Goal: Check status

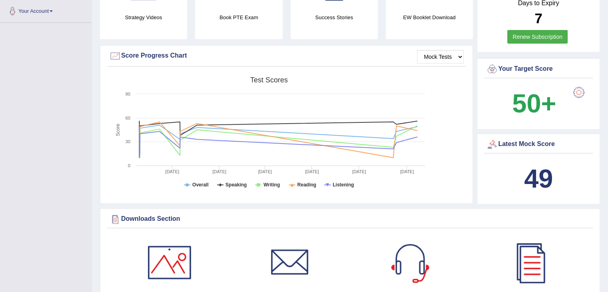
scroll to position [199, 0]
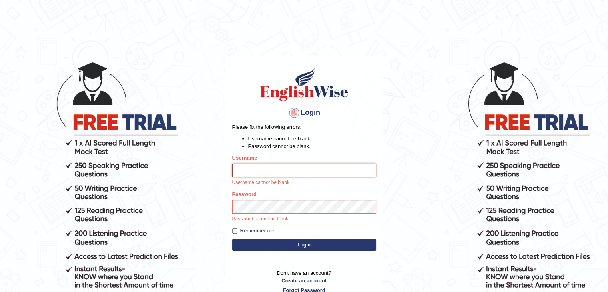
type input "nimasherpa600"
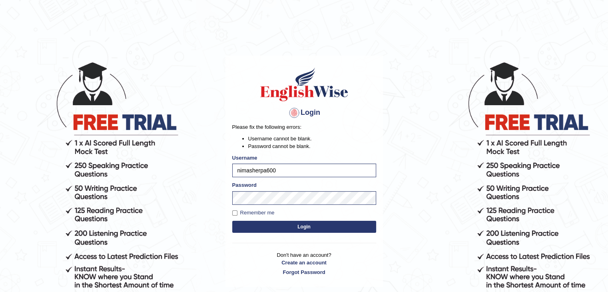
click at [310, 226] on button "Login" at bounding box center [304, 227] width 144 height 12
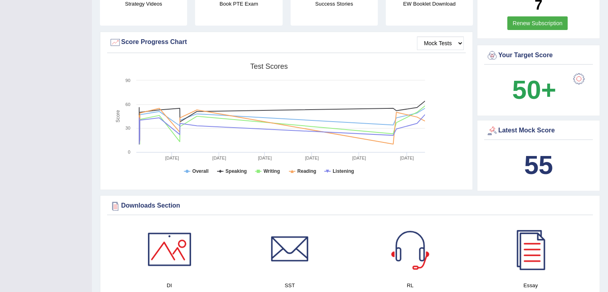
scroll to position [264, 0]
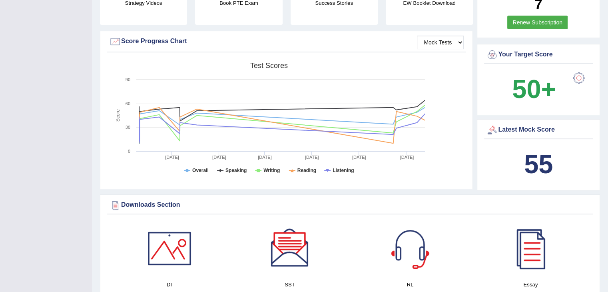
click at [510, 129] on div "Latest Mock Score" at bounding box center [538, 130] width 105 height 12
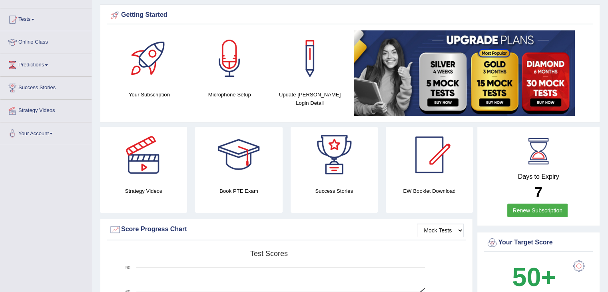
scroll to position [77, 0]
click at [36, 66] on link "Predictions" at bounding box center [45, 64] width 91 height 20
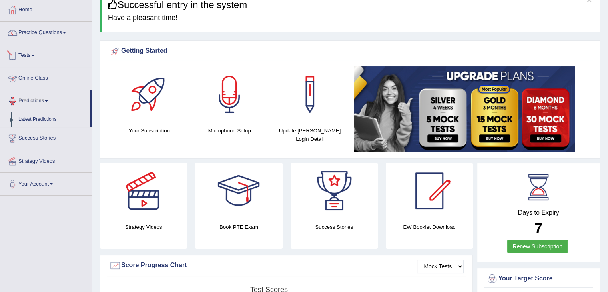
click at [24, 55] on link "Tests" at bounding box center [45, 54] width 91 height 20
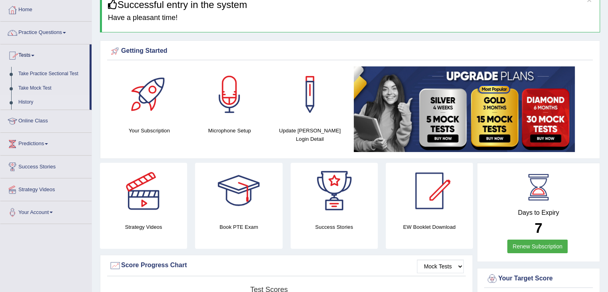
click at [25, 97] on link "History" at bounding box center [52, 102] width 75 height 14
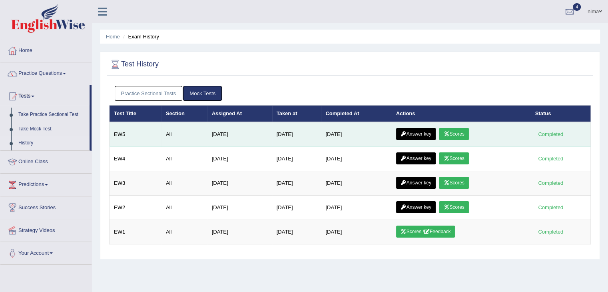
click at [453, 131] on link "Scores" at bounding box center [454, 134] width 30 height 12
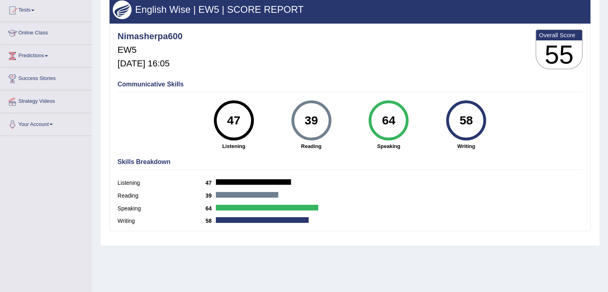
scroll to position [86, 0]
